Goal: Information Seeking & Learning: Learn about a topic

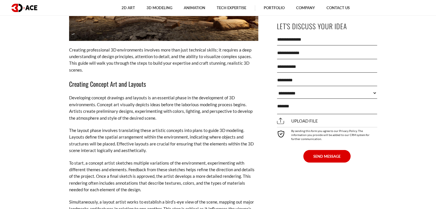
scroll to position [1722, 0]
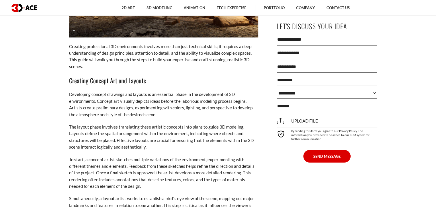
click at [163, 91] on p "Developing concept drawings and layouts is an essential phase in the developmen…" at bounding box center [163, 104] width 189 height 27
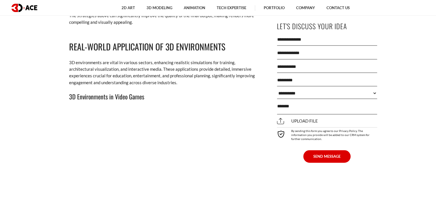
scroll to position [3013, 0]
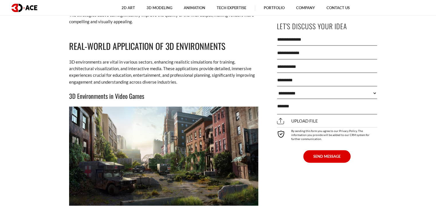
click at [164, 115] on img at bounding box center [163, 156] width 189 height 99
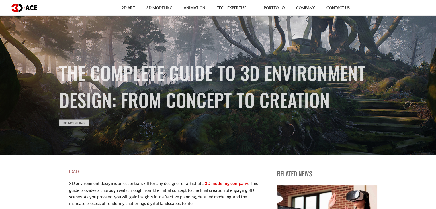
scroll to position [57, 0]
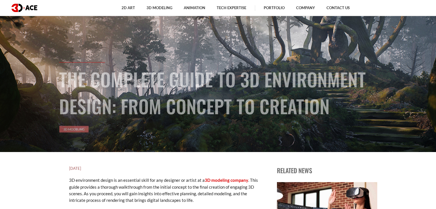
click at [83, 130] on link "3D Modeling" at bounding box center [73, 129] width 29 height 7
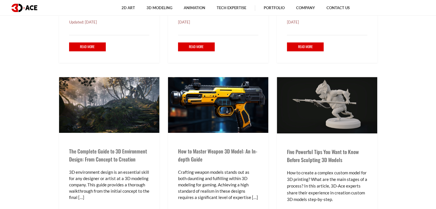
scroll to position [574, 0]
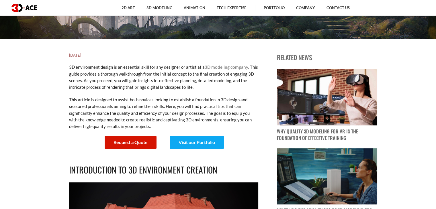
scroll to position [172, 0]
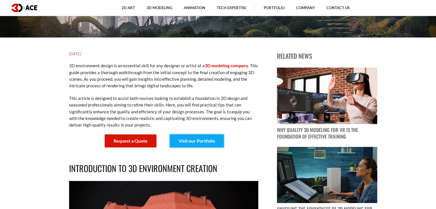
click at [218, 140] on link "Visit our Portfolio" at bounding box center [197, 141] width 54 height 13
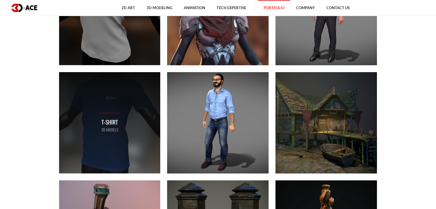
scroll to position [3386, 0]
